Goal: Find specific page/section: Find specific page/section

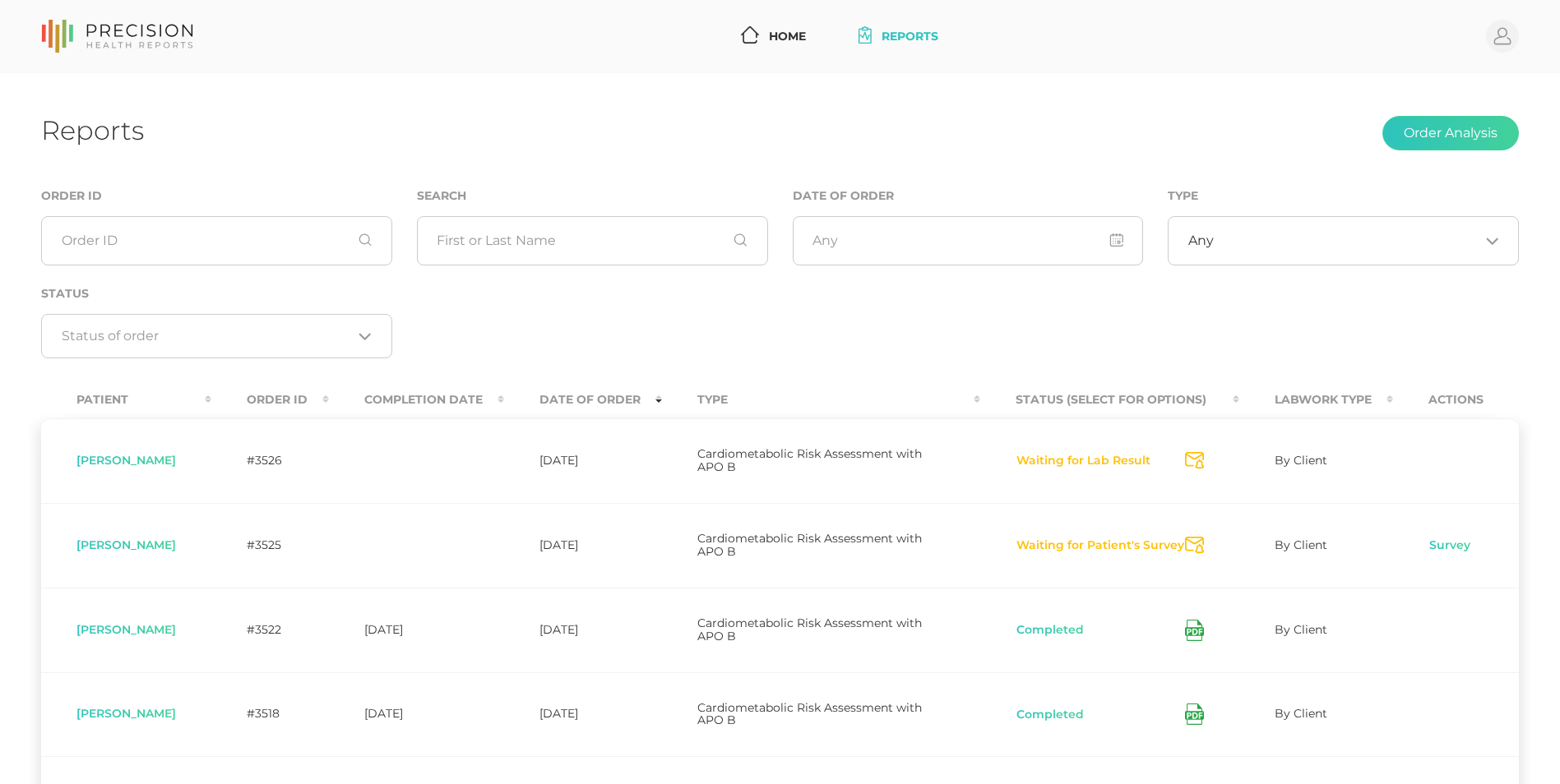
scroll to position [138, 0]
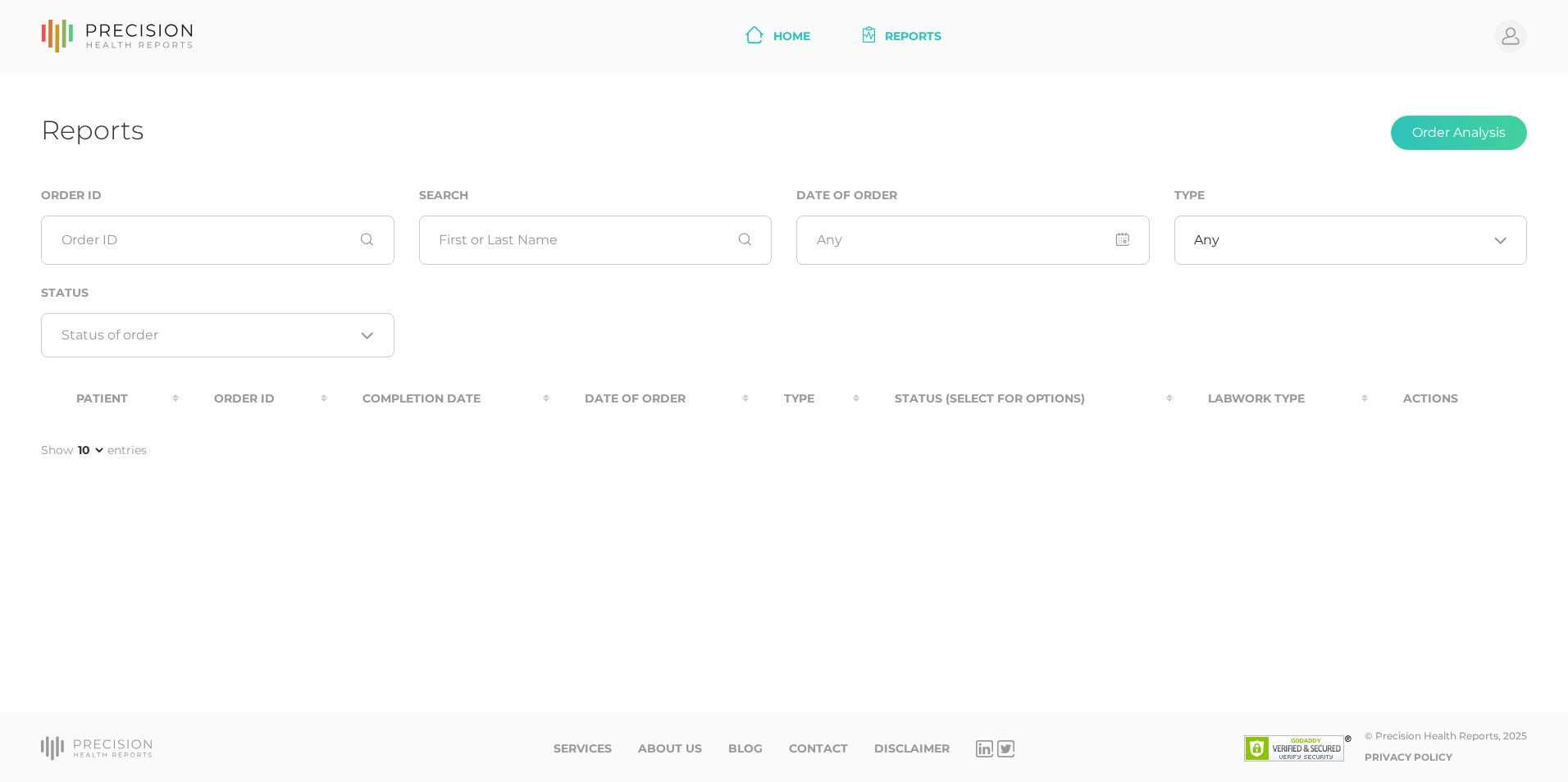
click at [777, 43] on link "Home" at bounding box center [778, 36] width 78 height 31
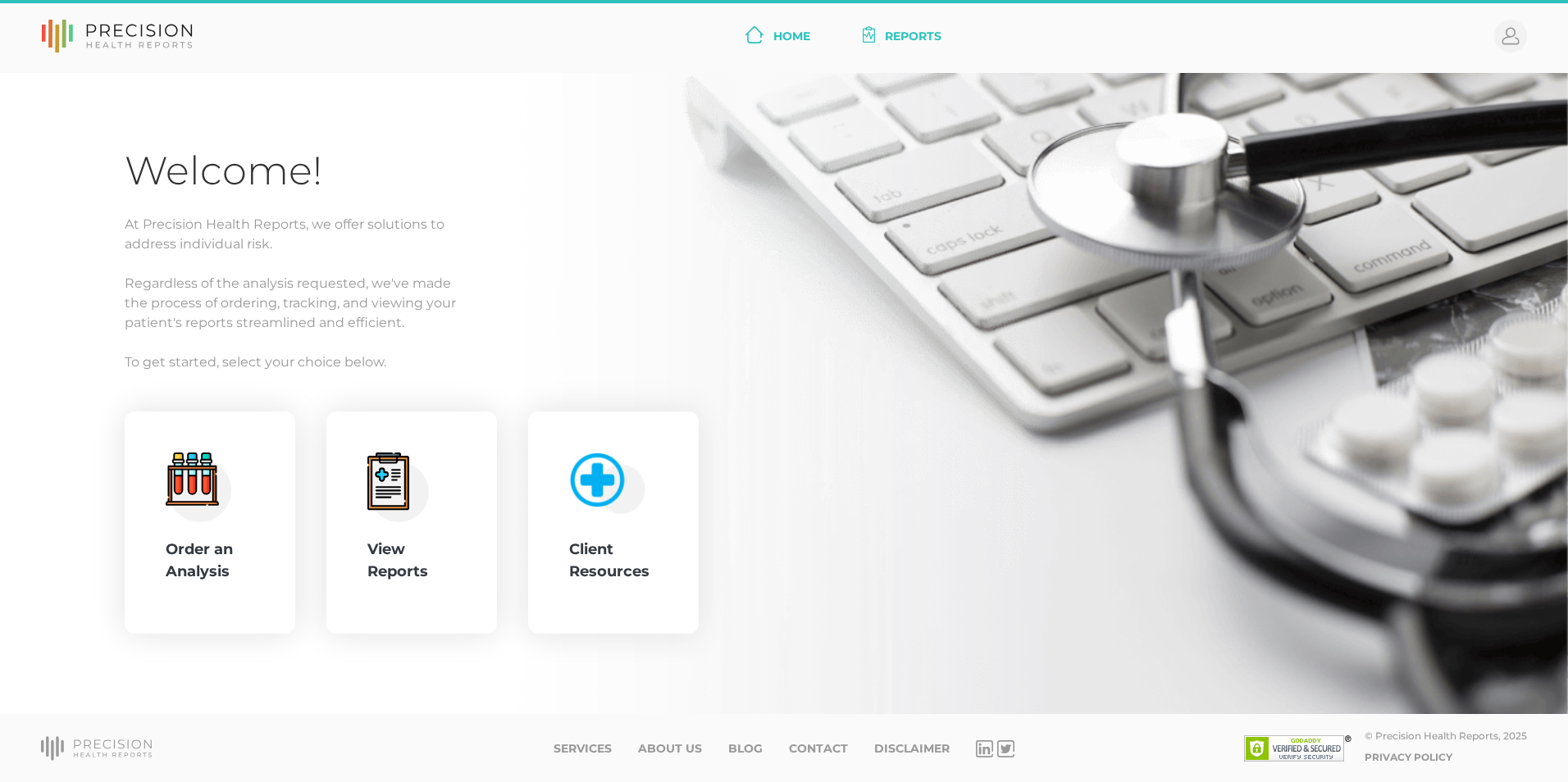
click at [920, 30] on link "Reports" at bounding box center [902, 36] width 92 height 31
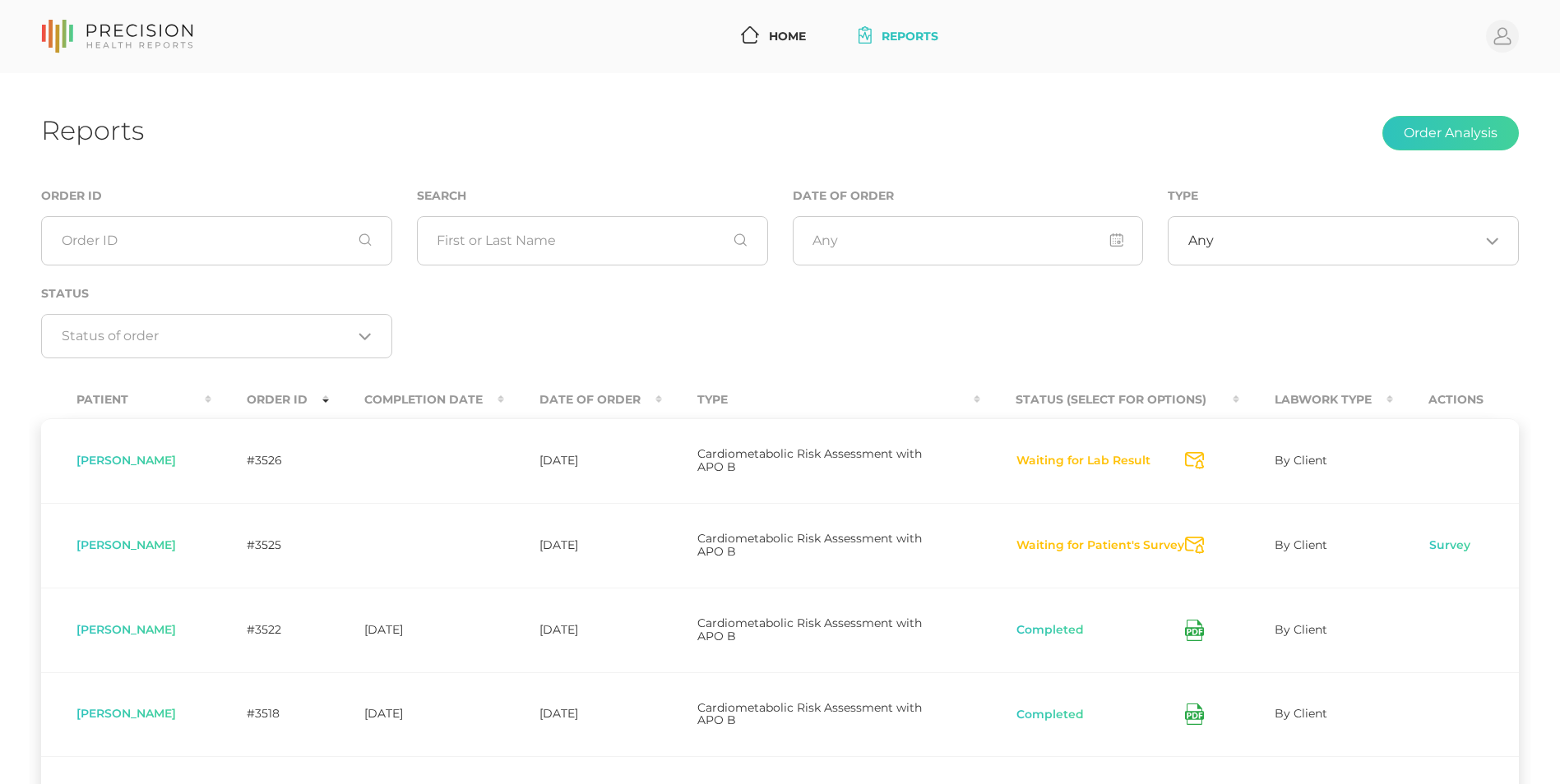
click at [463, 399] on th "Completion Date" at bounding box center [417, 399] width 175 height 37
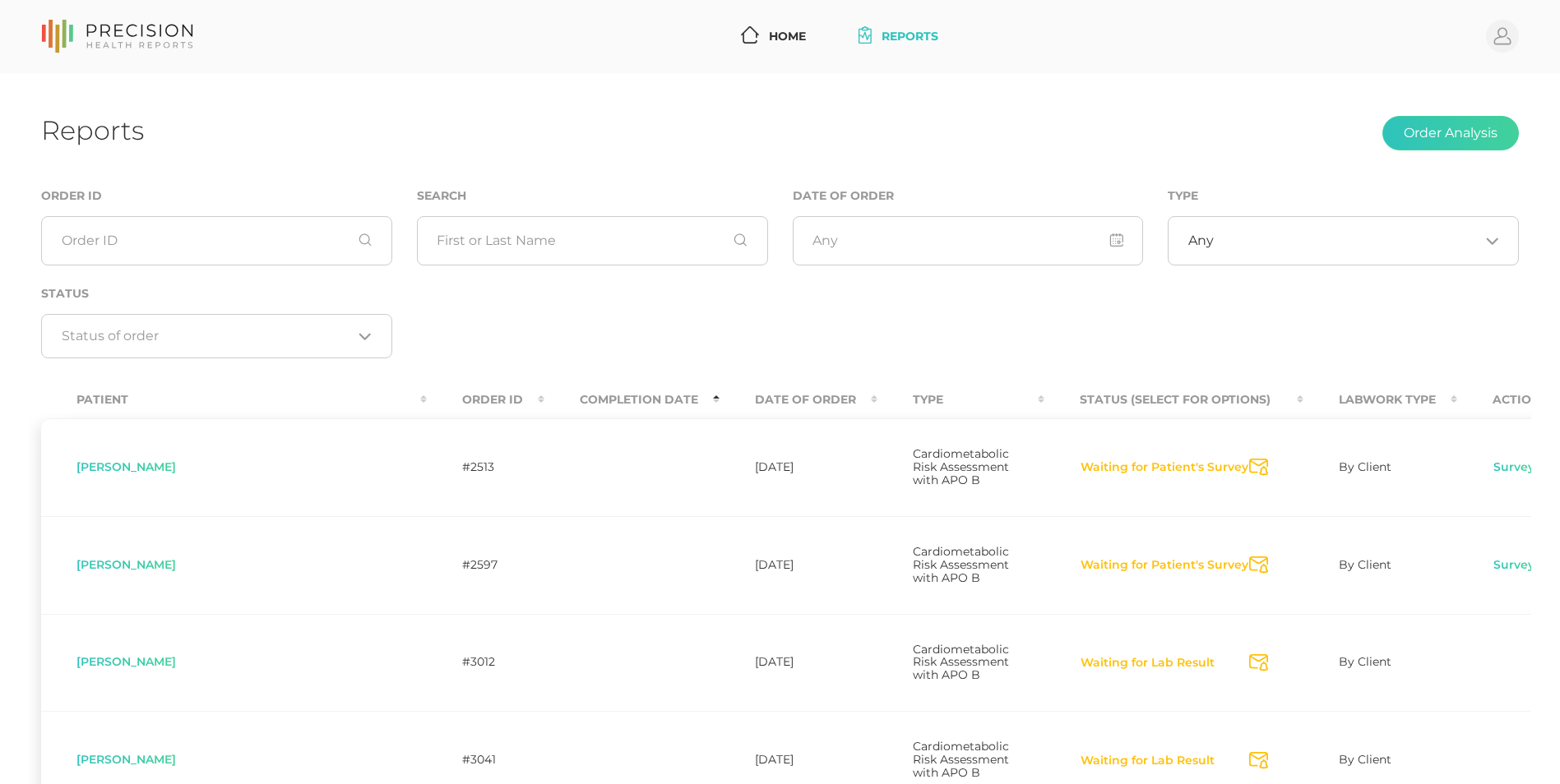
click at [720, 393] on th "Date Of Order" at bounding box center [798, 399] width 158 height 37
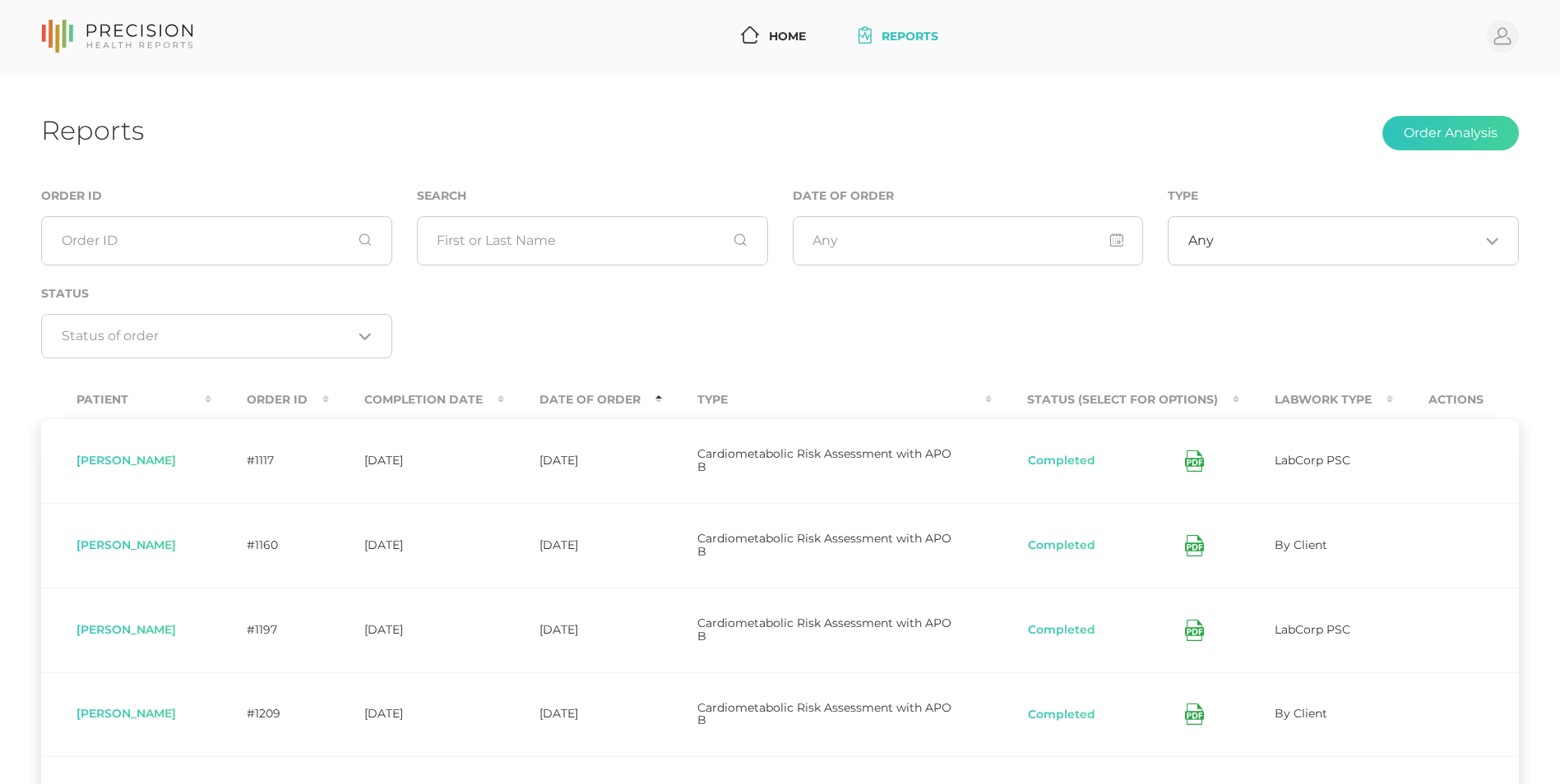
click at [581, 393] on th "Date Of Order" at bounding box center [582, 399] width 158 height 37
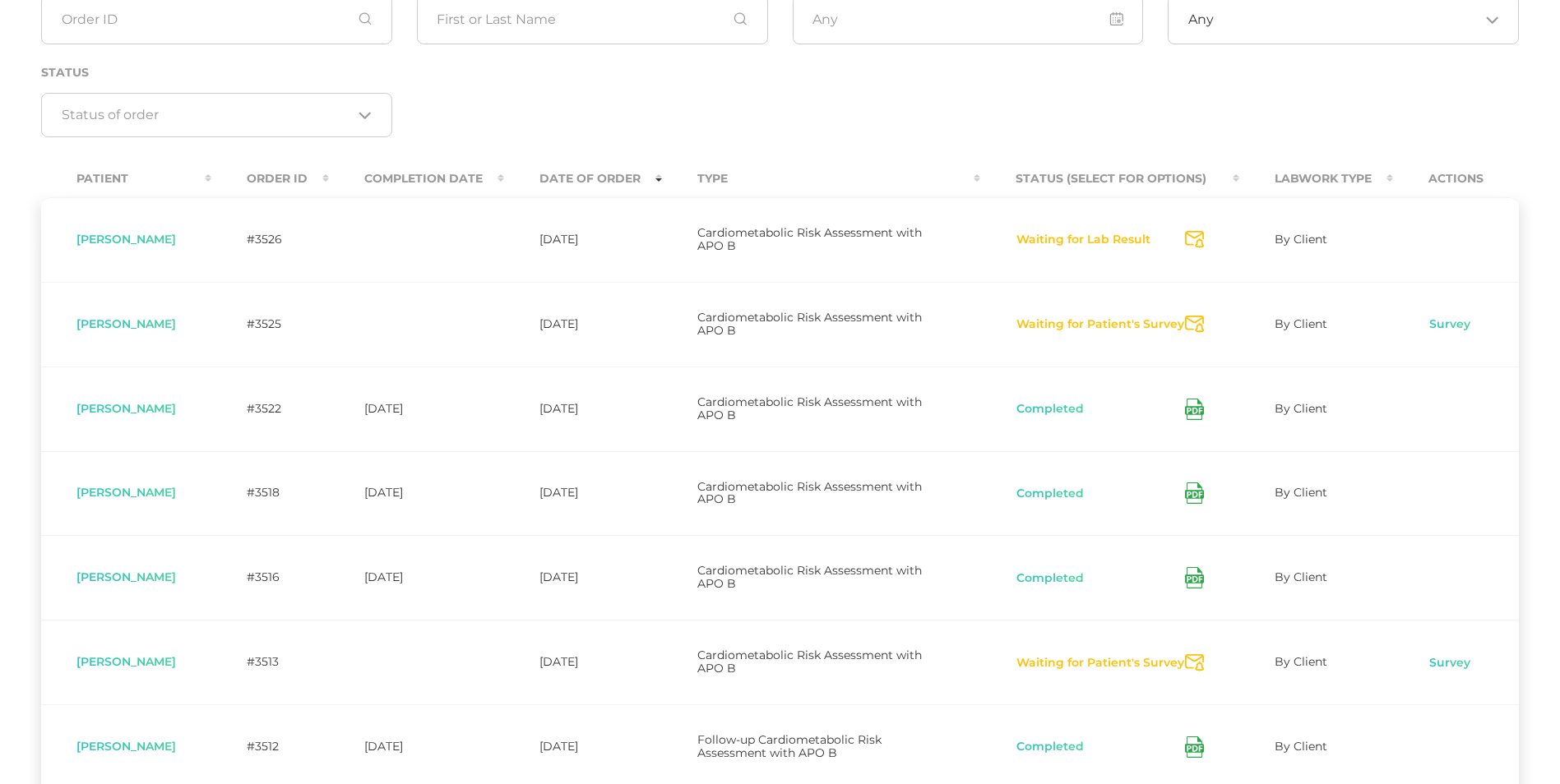
scroll to position [225, 0]
